Goal: Information Seeking & Learning: Compare options

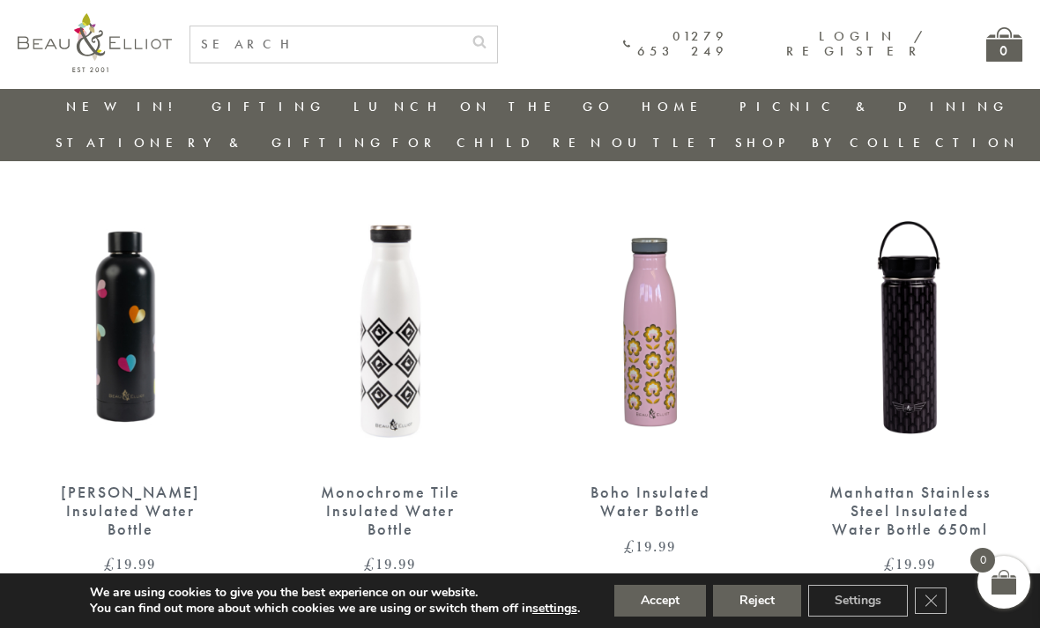
scroll to position [1569, 16]
click at [899, 365] on img at bounding box center [909, 322] width 225 height 290
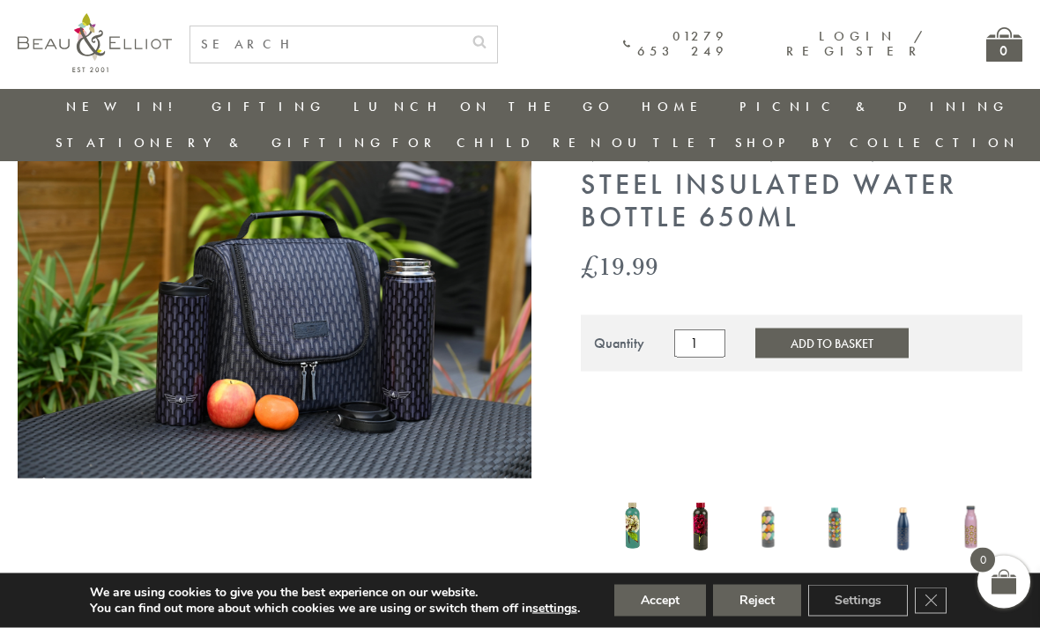
scroll to position [78, 0]
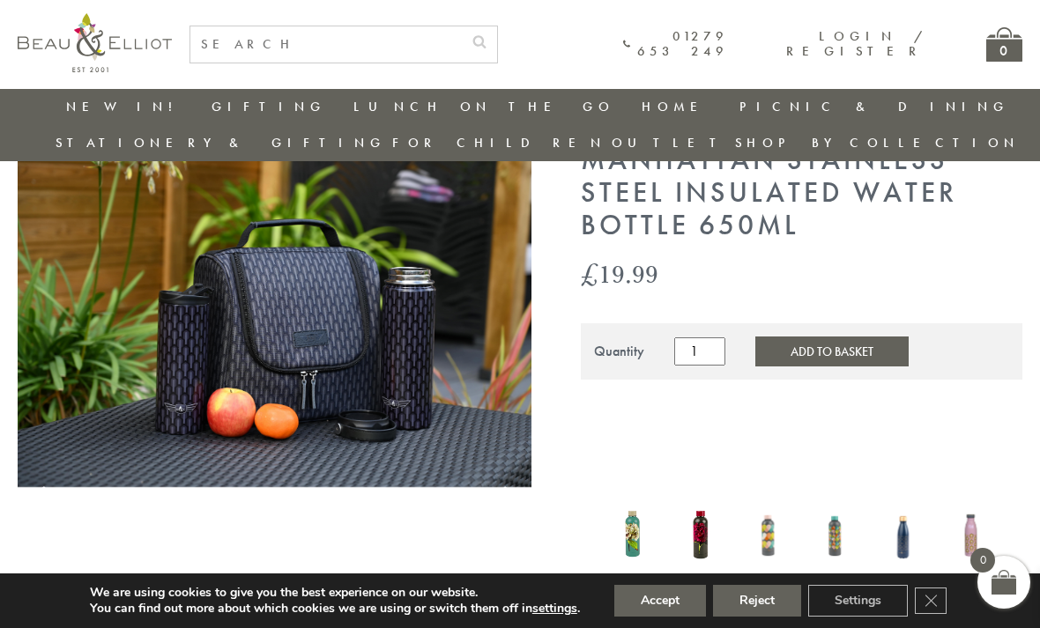
click at [911, 521] on img at bounding box center [902, 532] width 50 height 65
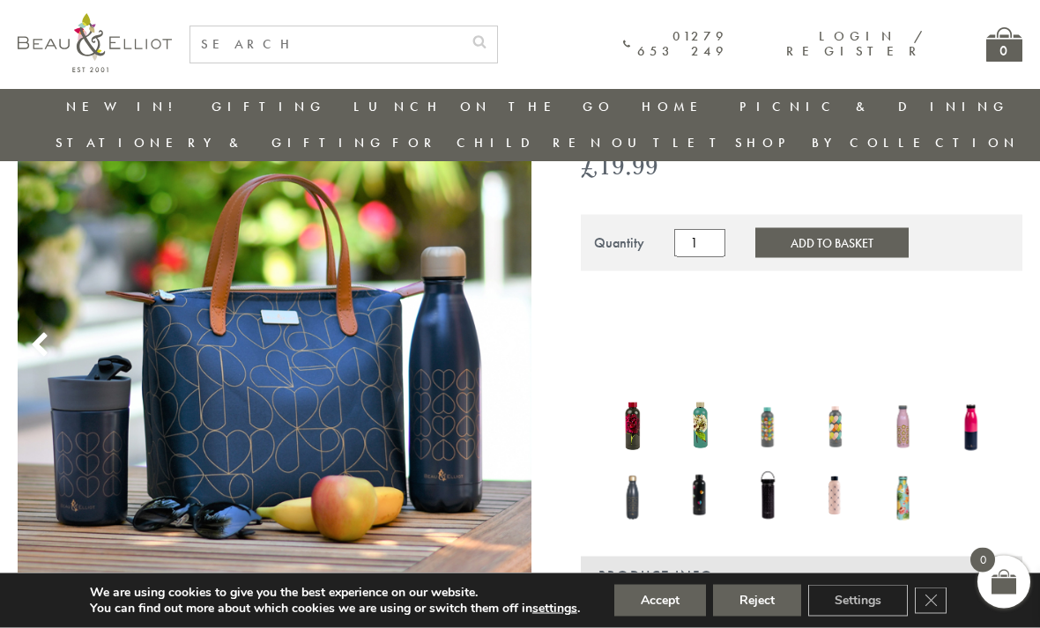
scroll to position [152, 0]
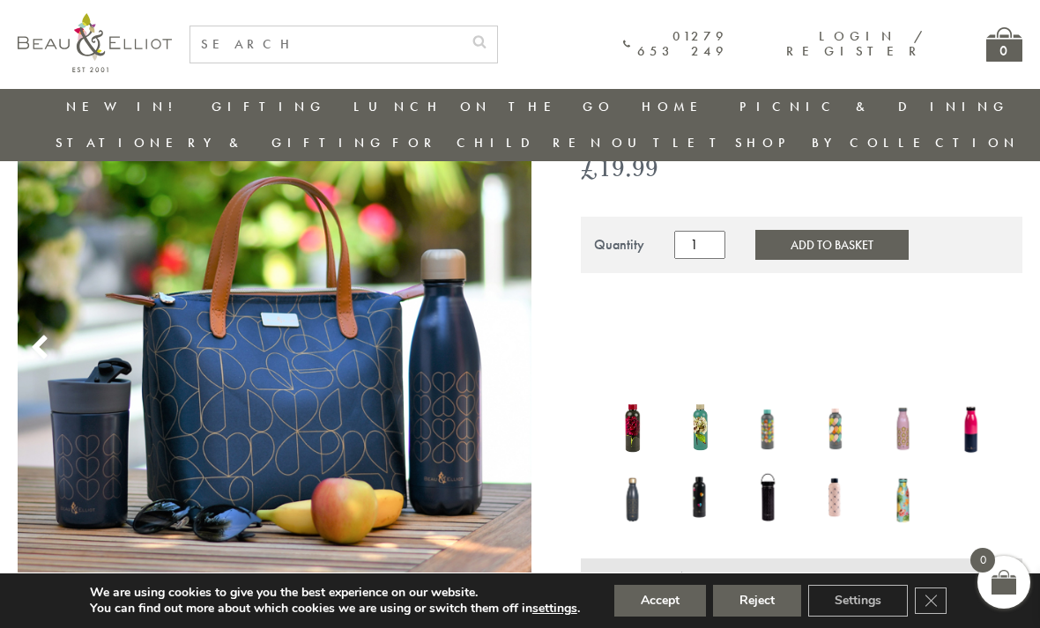
click at [974, 405] on img at bounding box center [970, 426] width 50 height 65
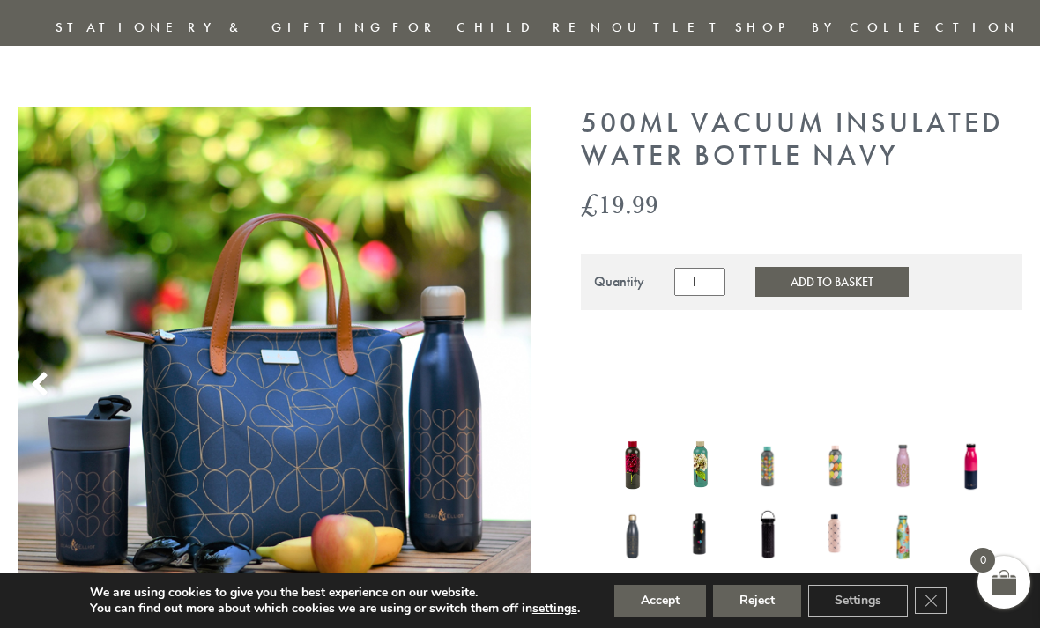
scroll to position [209, 0]
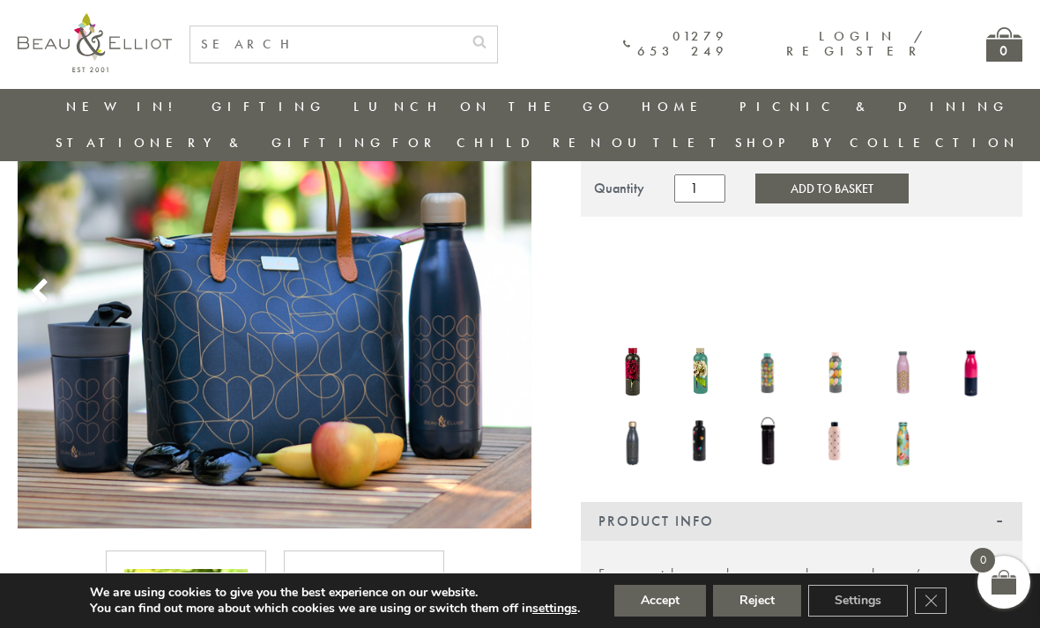
click at [907, 351] on img at bounding box center [902, 369] width 50 height 65
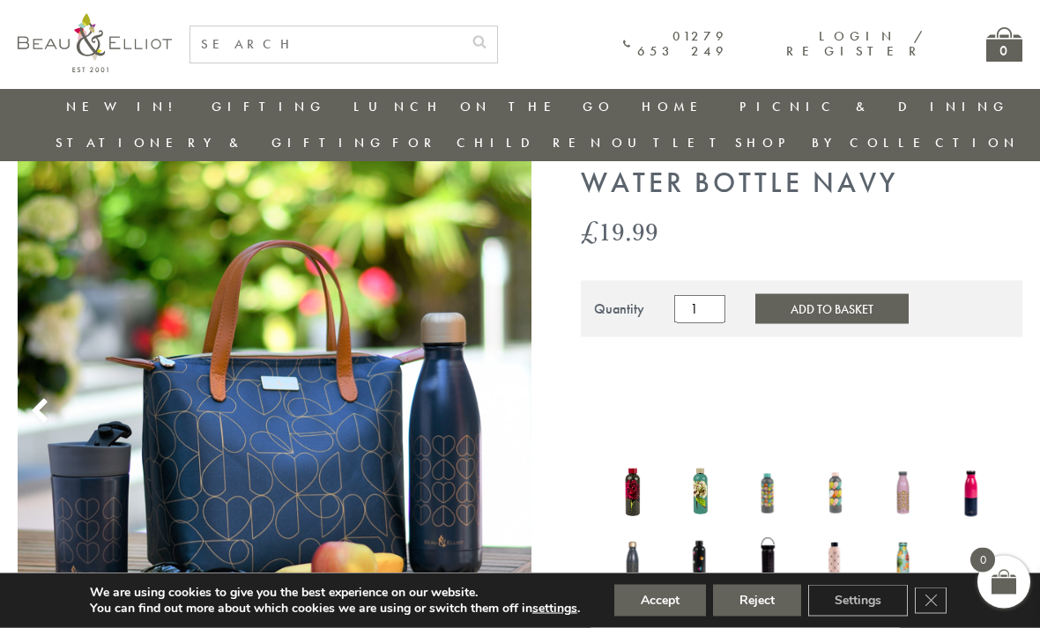
scroll to position [0, 0]
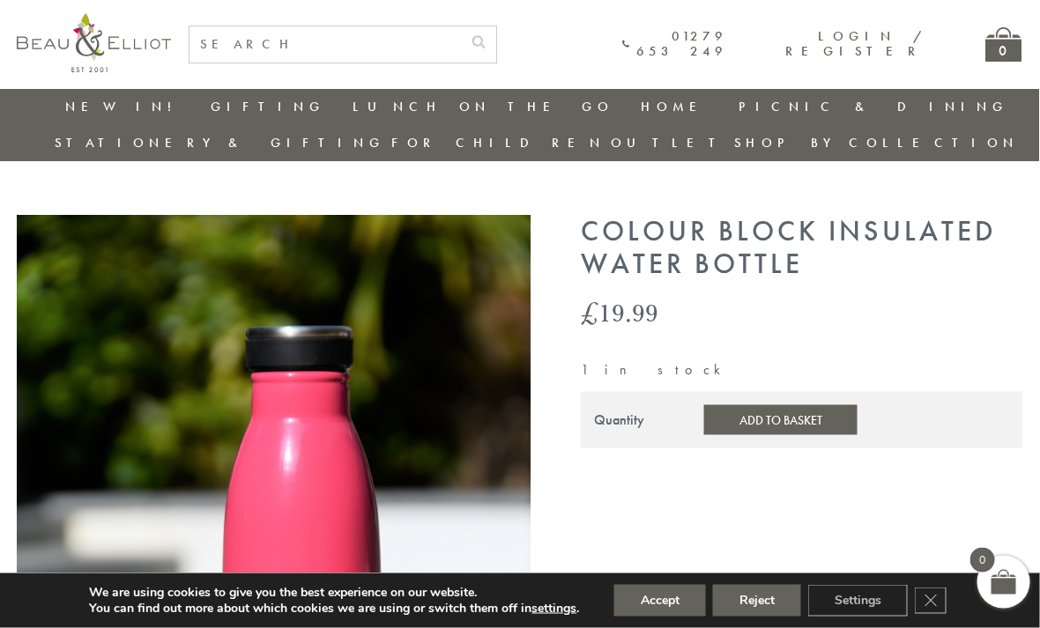
scroll to position [0, 3]
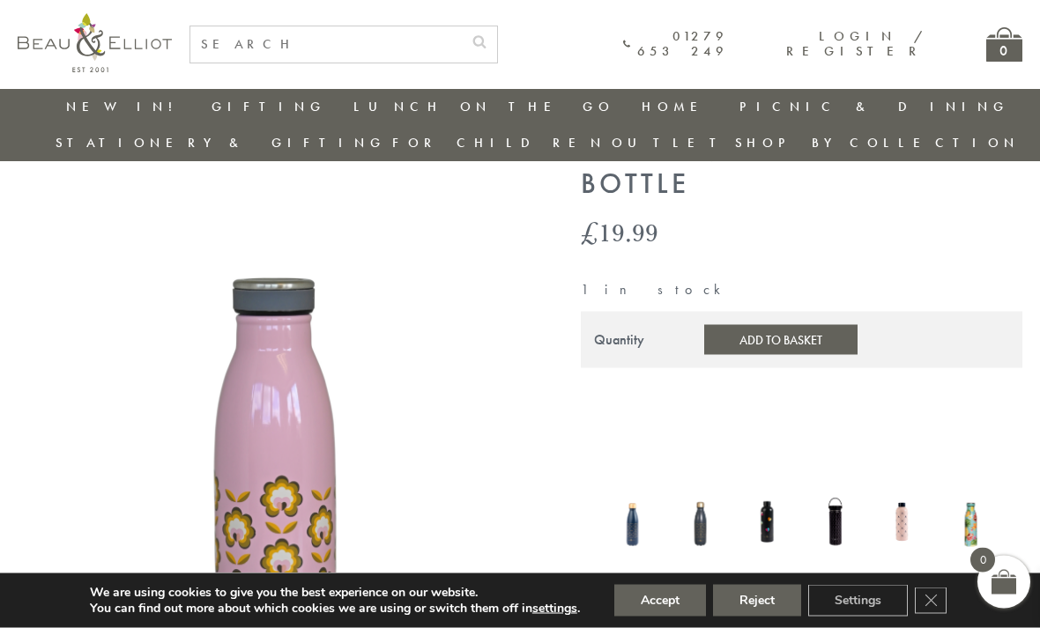
scroll to position [88, 0]
click at [769, 492] on img at bounding box center [768, 520] width 50 height 63
